Goal: Find specific fact: Find contact information

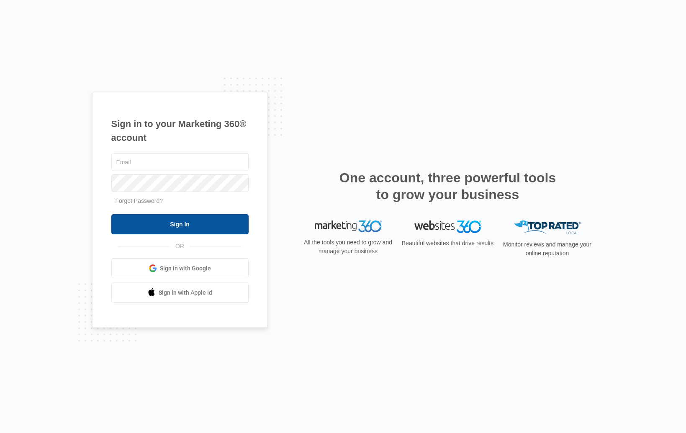
type input "[EMAIL_ADDRESS][PERSON_NAME][DOMAIN_NAME]"
click at [198, 224] on input "Sign In" at bounding box center [179, 224] width 137 height 20
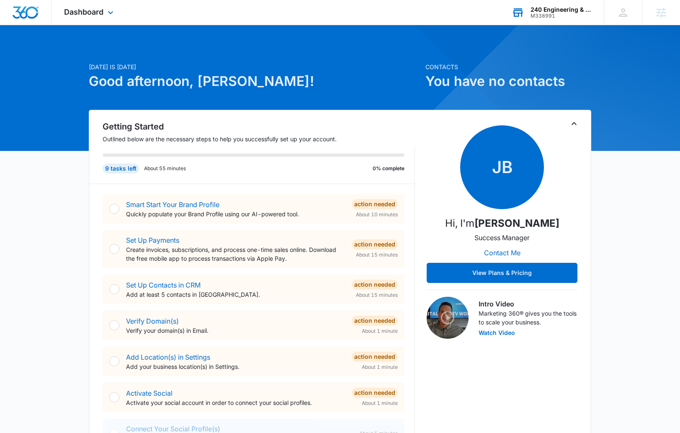
click at [546, 15] on div "M338991" at bounding box center [561, 16] width 61 height 6
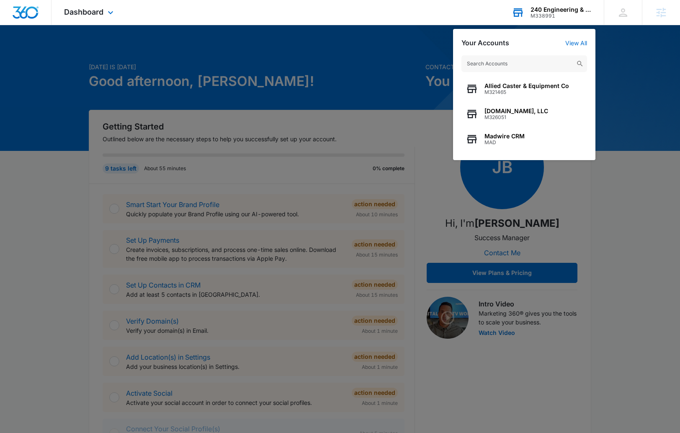
click at [507, 64] on input "text" at bounding box center [524, 63] width 126 height 17
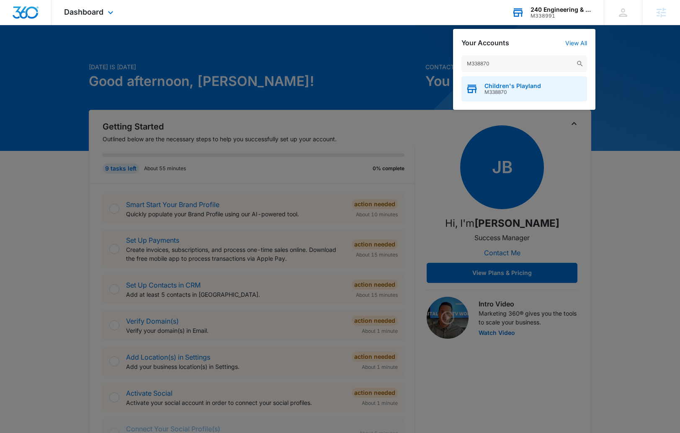
type input "M338870"
click at [505, 86] on span "Children's Playland" at bounding box center [512, 85] width 57 height 7
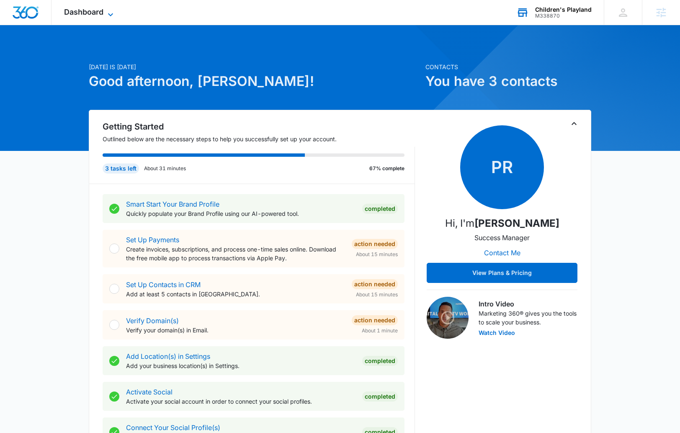
click at [77, 11] on span "Dashboard" at bounding box center [83, 12] width 39 height 9
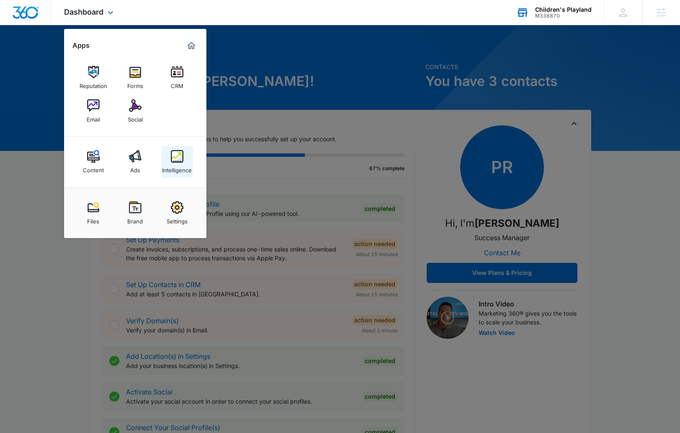
click at [175, 154] on img at bounding box center [177, 156] width 13 height 13
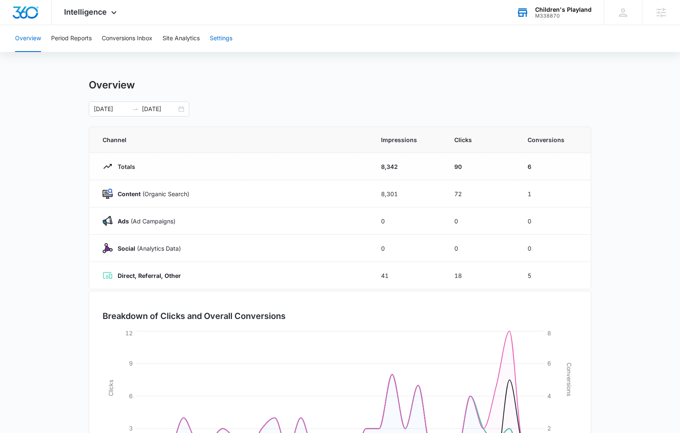
click at [224, 39] on button "Settings" at bounding box center [221, 38] width 23 height 27
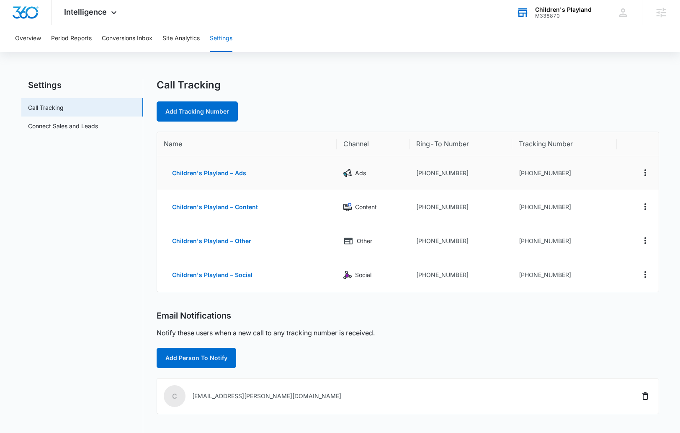
click at [538, 177] on td "[PHONE_NUMBER]" at bounding box center [564, 173] width 105 height 34
click at [539, 173] on td "[PHONE_NUMBER]" at bounding box center [564, 173] width 105 height 34
copy td "17209277754"
